Goal: Find specific page/section: Find specific page/section

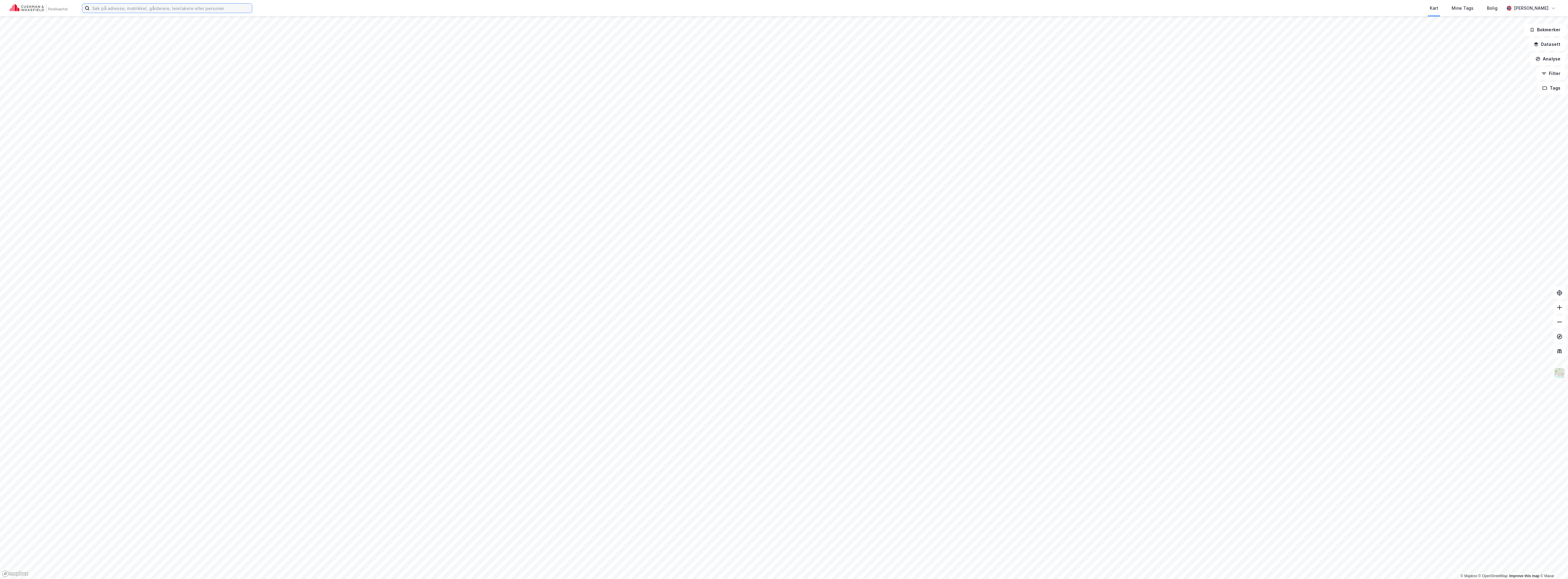
drag, startPoint x: 0, startPoint y: 0, endPoint x: 133, endPoint y: 7, distance: 133.2
click at [133, 7] on input at bounding box center [170, 8] width 163 height 9
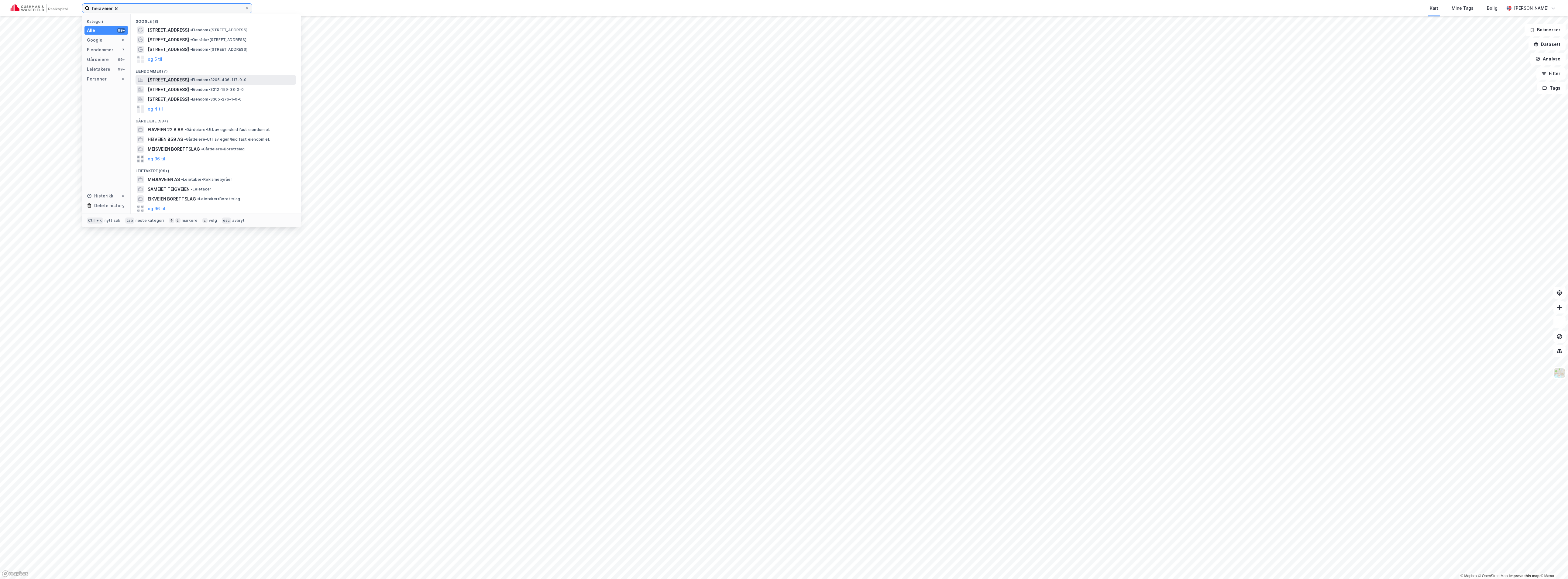
type input "heiaveien 8"
click at [189, 77] on span "[STREET_ADDRESS]" at bounding box center [169, 80] width 41 height 7
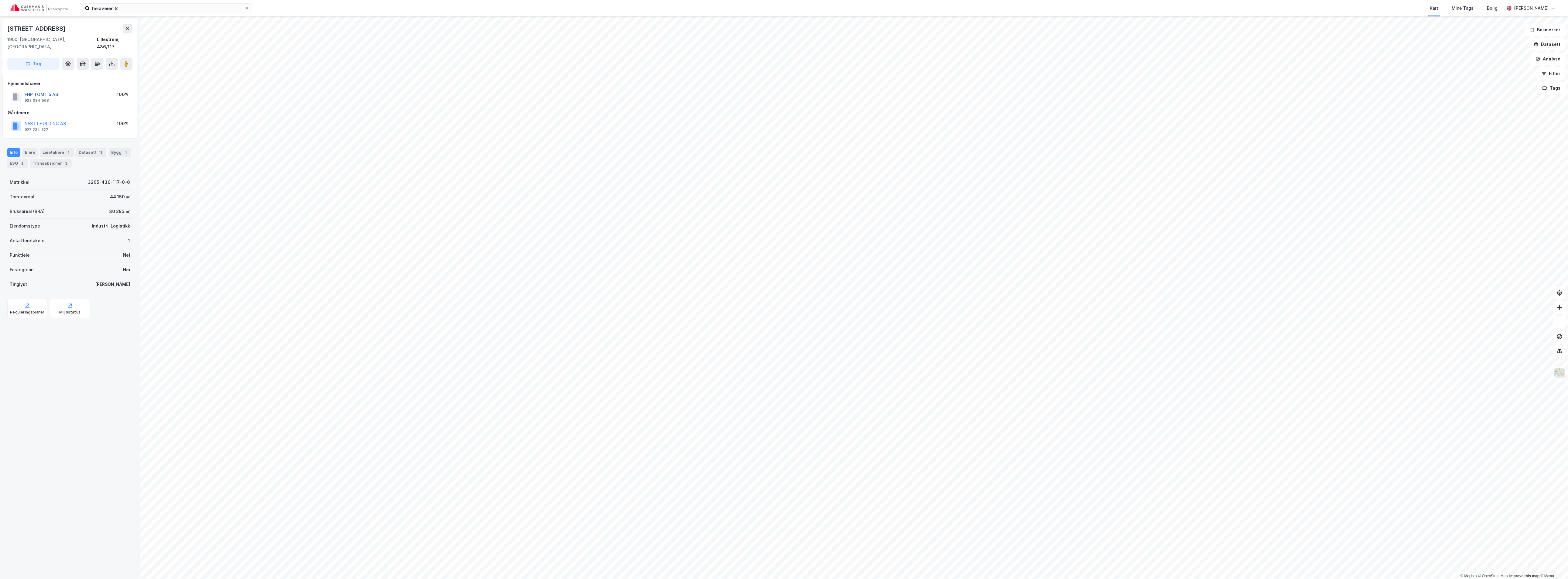
click at [0, 0] on button "FNP TOMT 5 AS" at bounding box center [0, 0] width 0 height 0
click at [1557, 42] on button "Datasett" at bounding box center [1547, 44] width 37 height 12
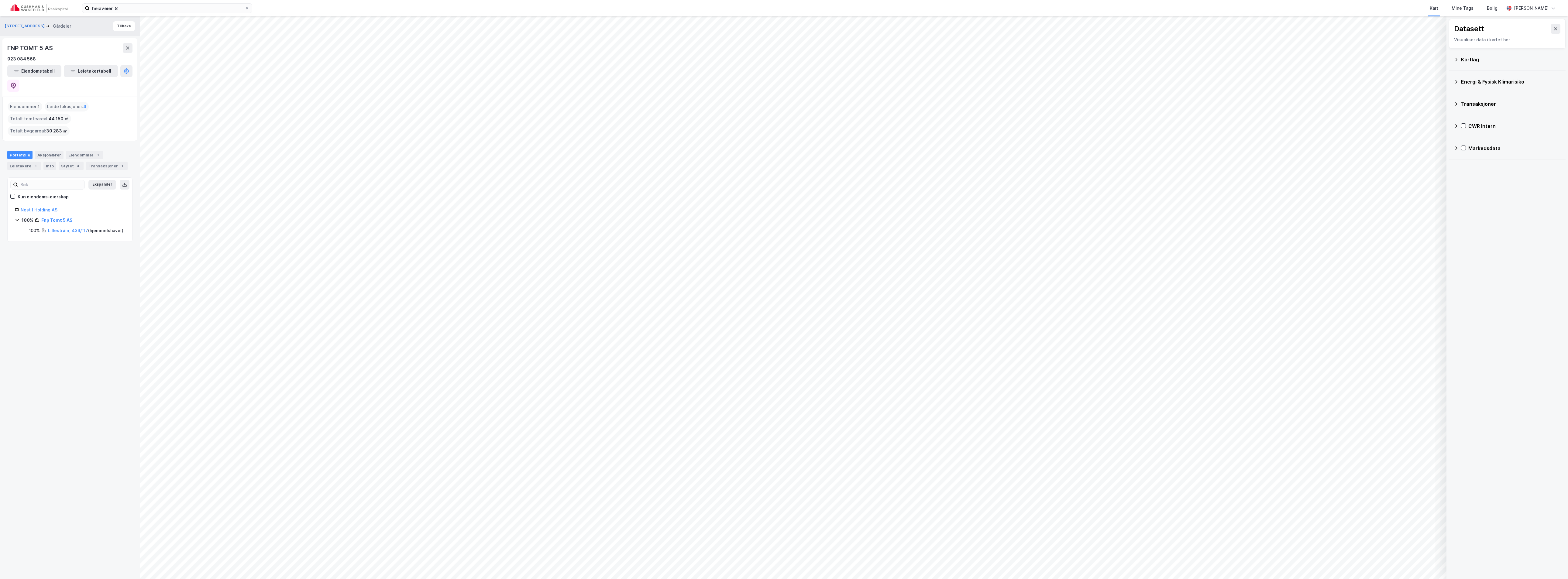
click at [1455, 123] on div "CWR Intern" at bounding box center [1507, 126] width 107 height 15
click at [1465, 155] on icon at bounding box center [1464, 155] width 5 height 5
click at [1469, 168] on div at bounding box center [1472, 170] width 5 height 5
click at [855, 296] on icon "Map marker" at bounding box center [854, 297] width 7 height 7
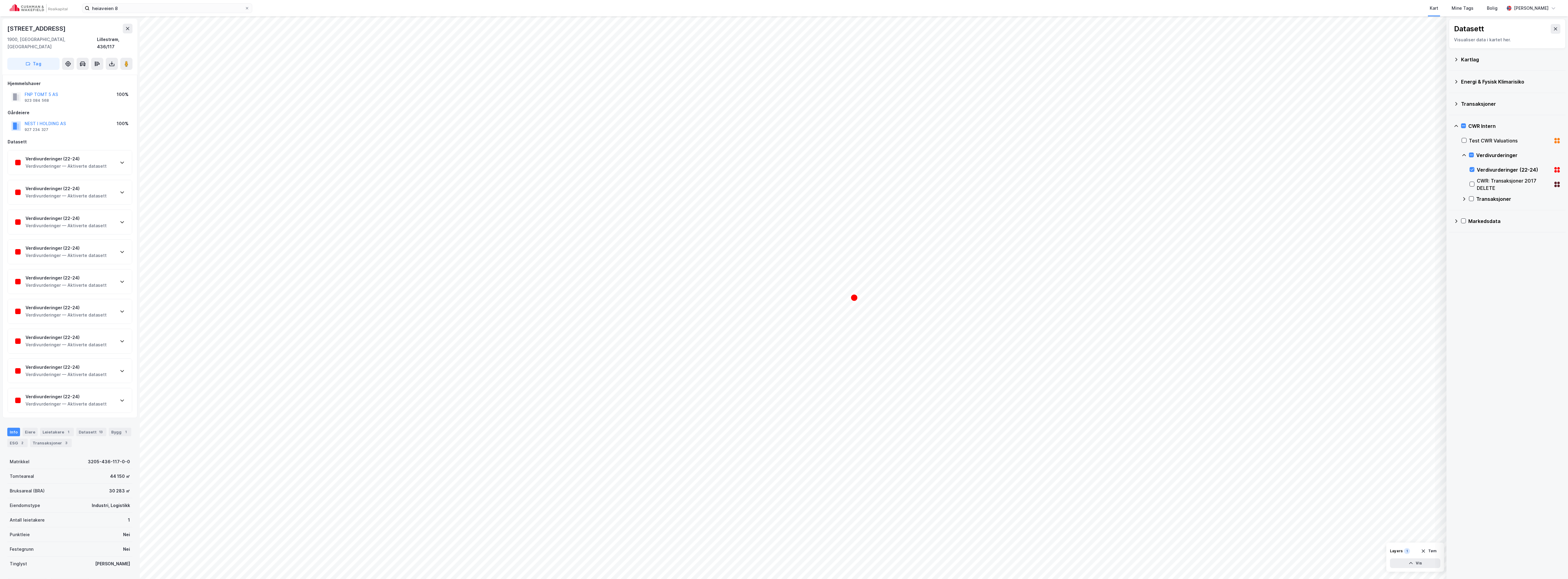
click at [46, 162] on div "Verdivurderinger — Aktiverte datasett" at bounding box center [66, 166] width 81 height 7
